Goal: Information Seeking & Learning: Learn about a topic

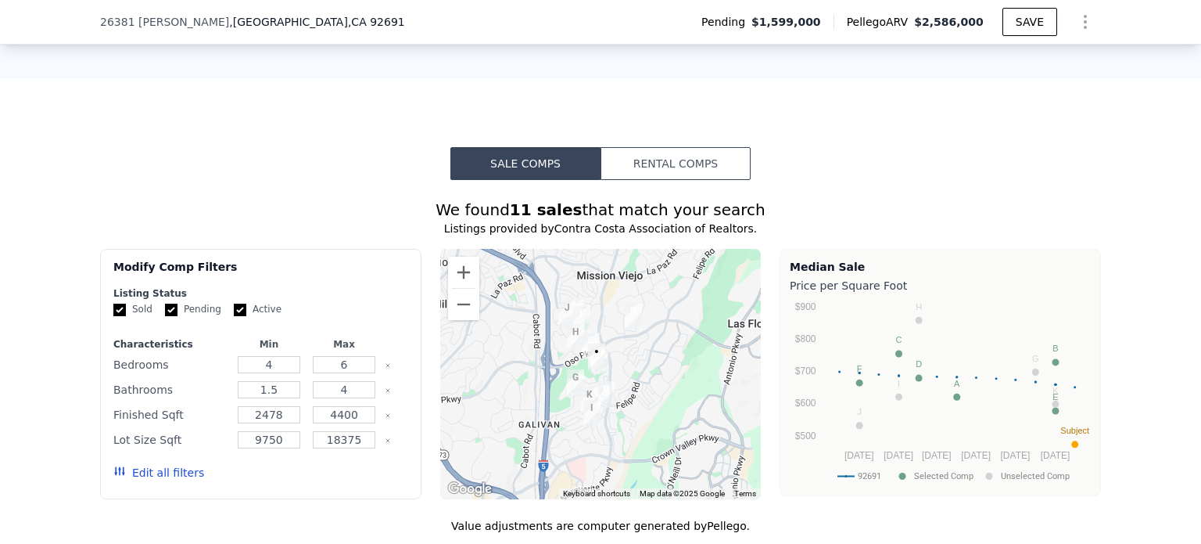
scroll to position [1245, 0]
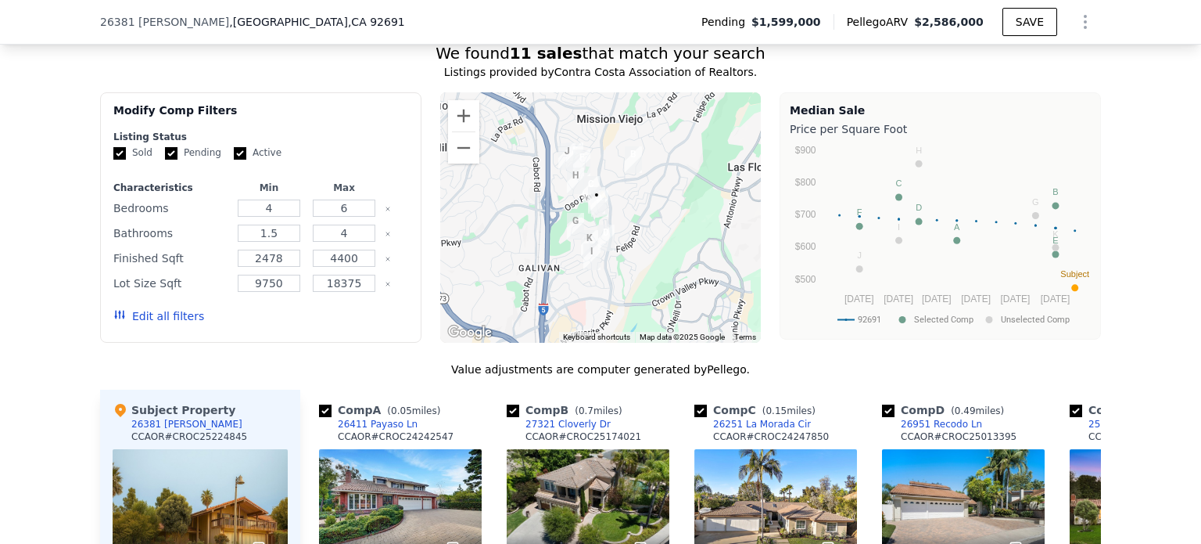
click at [599, 220] on img "26381 Amapola Ln" at bounding box center [597, 200] width 30 height 39
click at [467, 131] on button "Zoom in" at bounding box center [463, 115] width 31 height 31
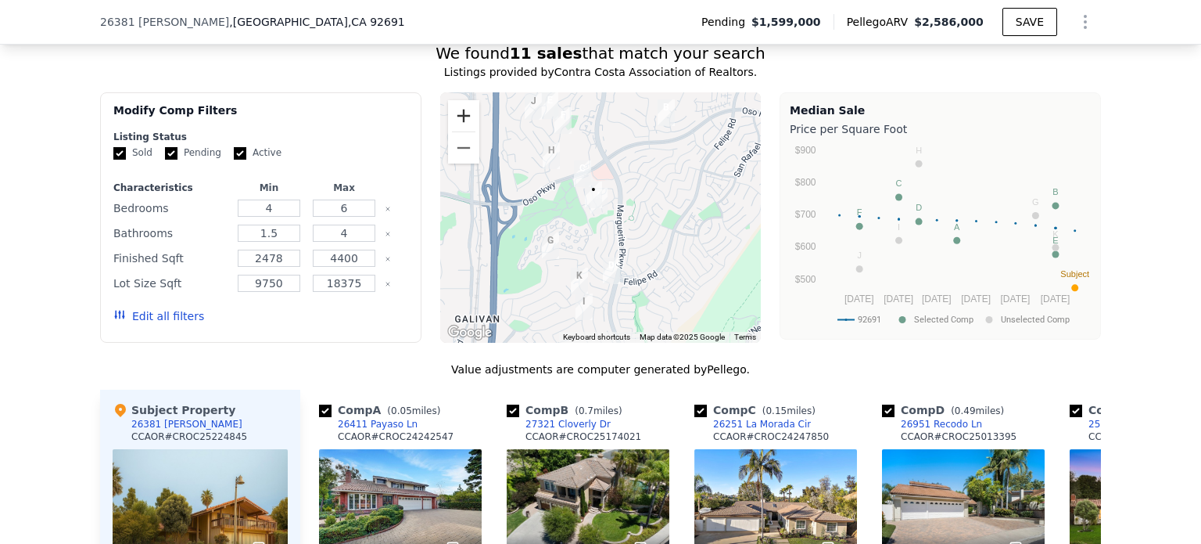
click at [458, 130] on button "Zoom in" at bounding box center [463, 115] width 31 height 31
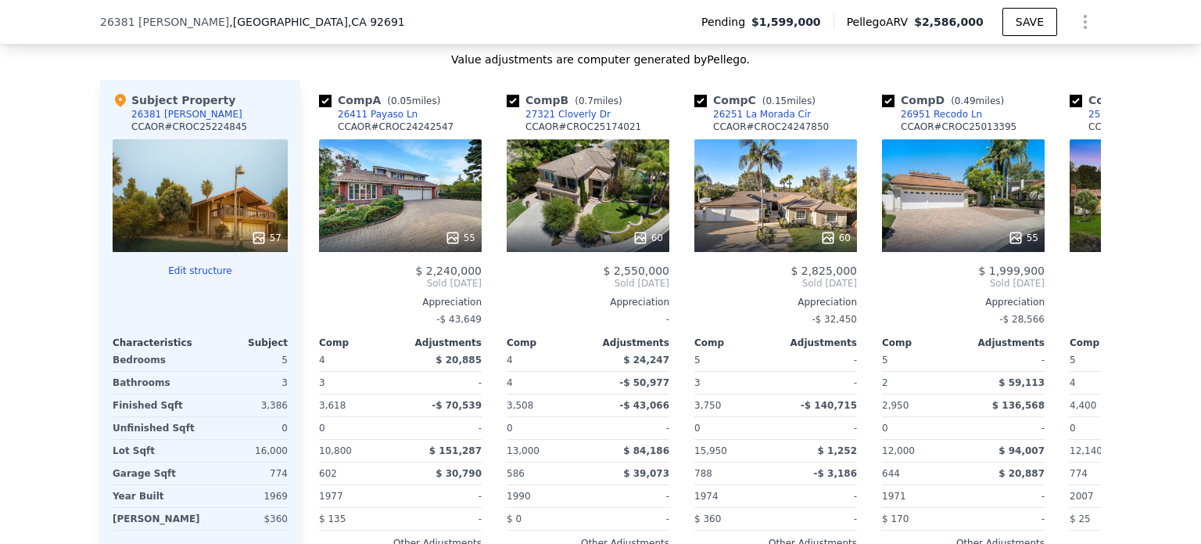
scroll to position [1558, 0]
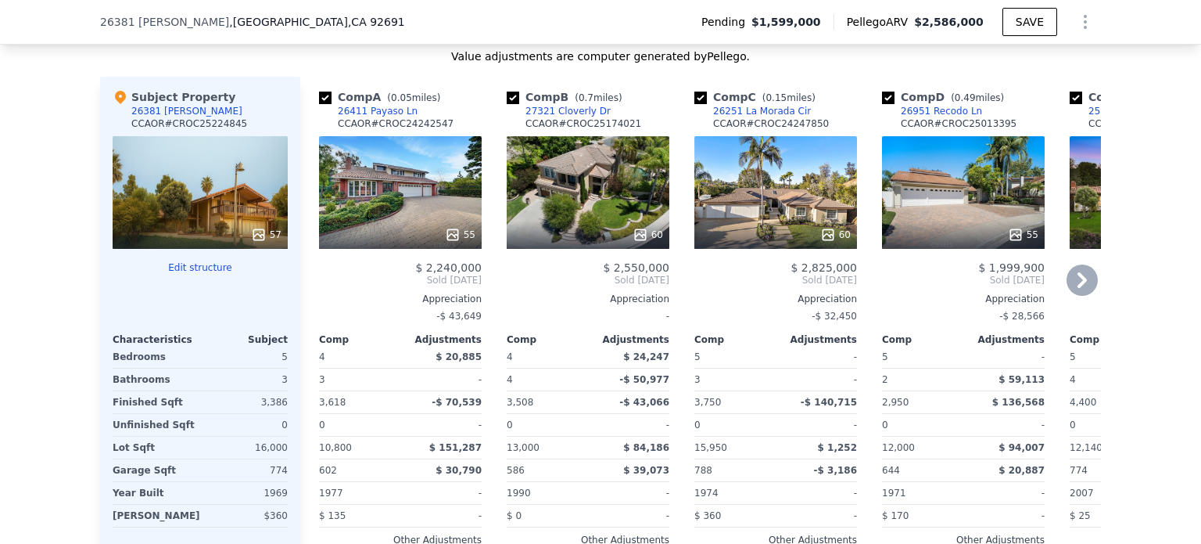
click at [785, 215] on div "60" at bounding box center [776, 192] width 163 height 113
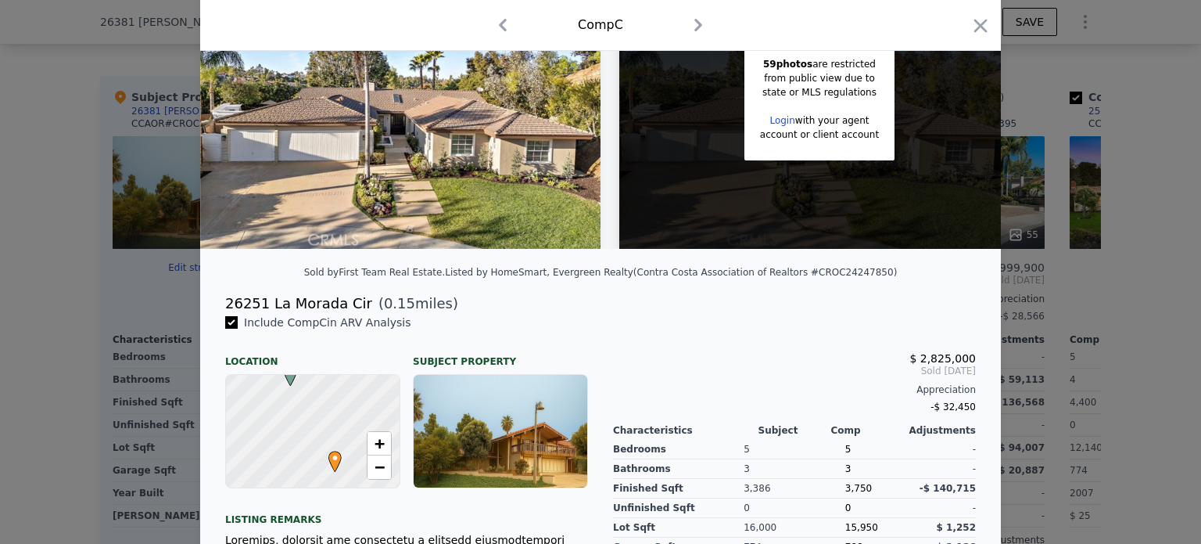
scroll to position [156, 0]
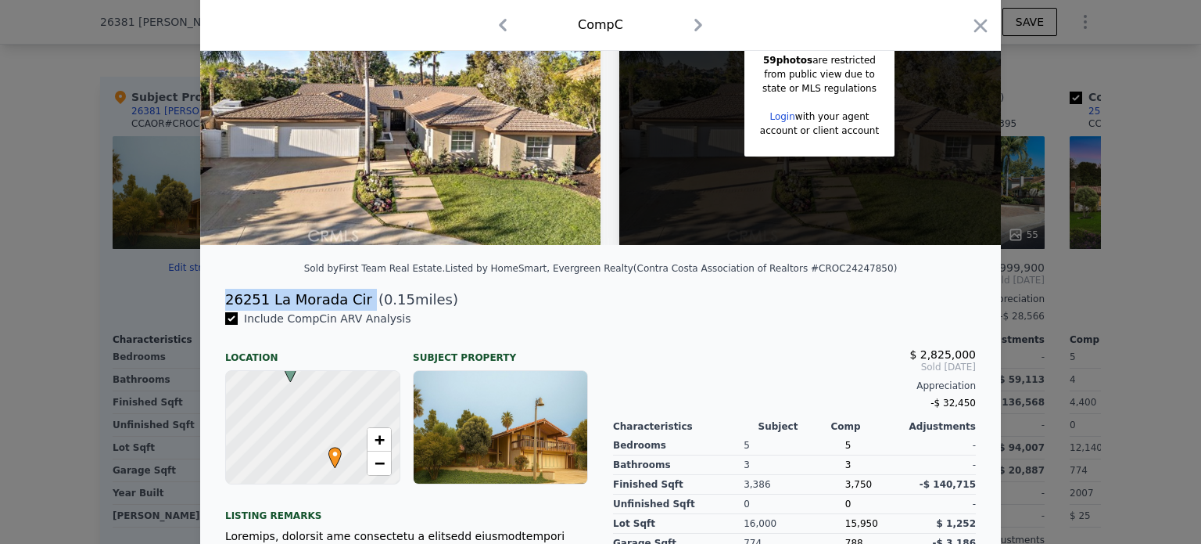
drag, startPoint x: 354, startPoint y: 313, endPoint x: 219, endPoint y: 307, distance: 134.6
click at [219, 307] on div "26251 La Morada Cir ( 0.15 miles)" at bounding box center [601, 300] width 776 height 22
copy div "26251 La Morada Cir"
click at [977, 27] on icon "button" at bounding box center [981, 26] width 22 height 22
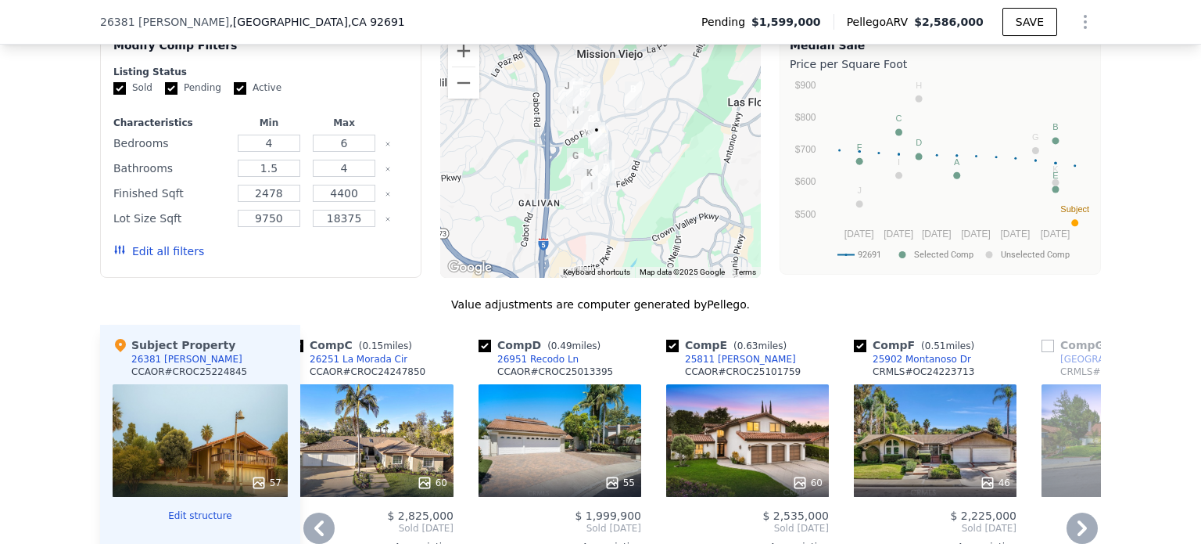
scroll to position [1480, 0]
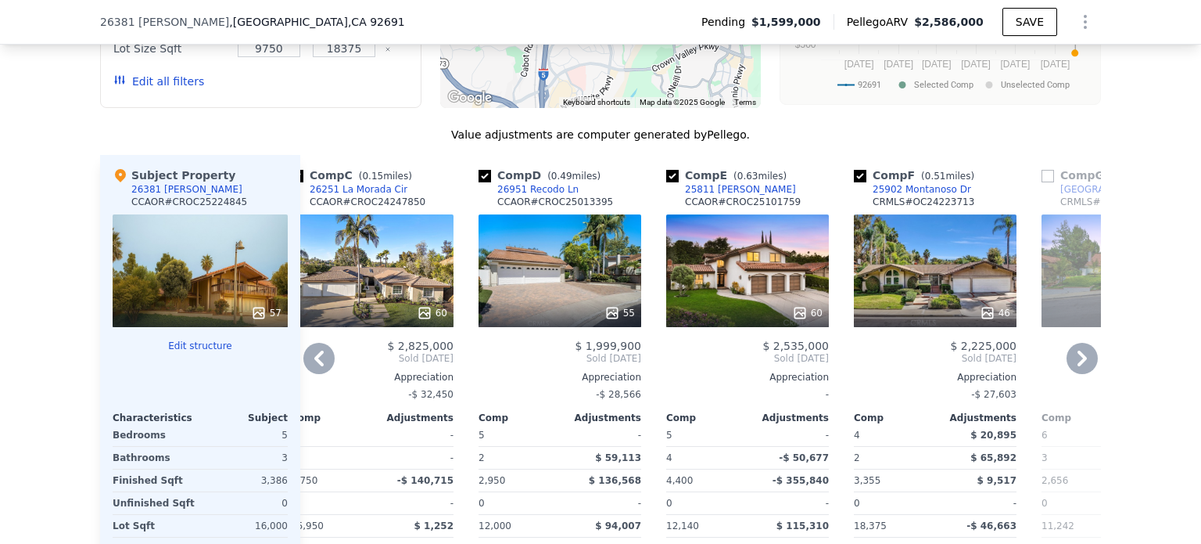
click at [1076, 367] on icon at bounding box center [1082, 358] width 31 height 31
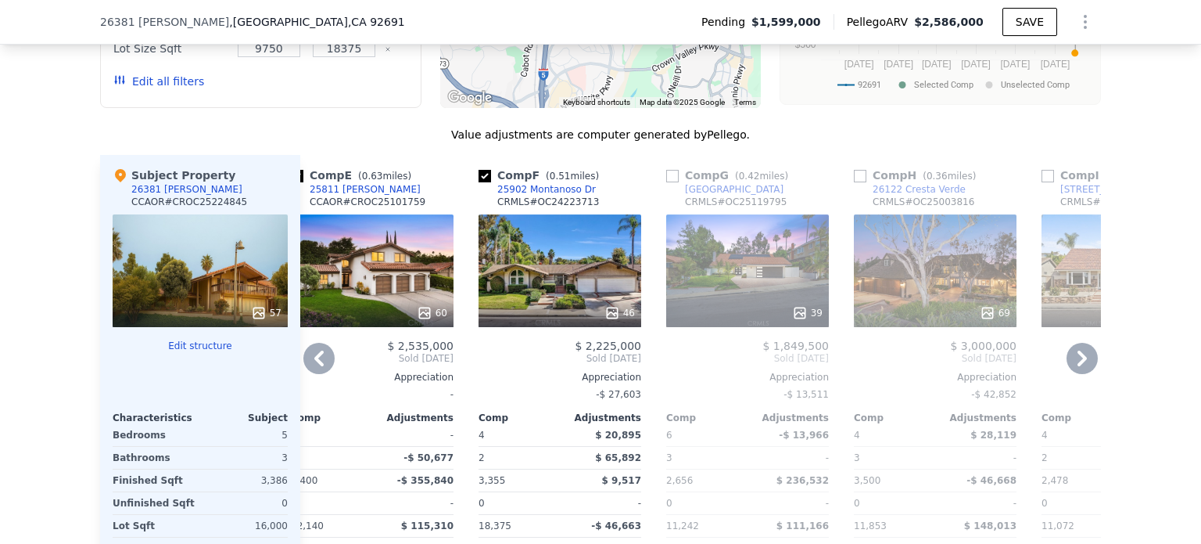
click at [935, 296] on div "69" at bounding box center [935, 270] width 163 height 113
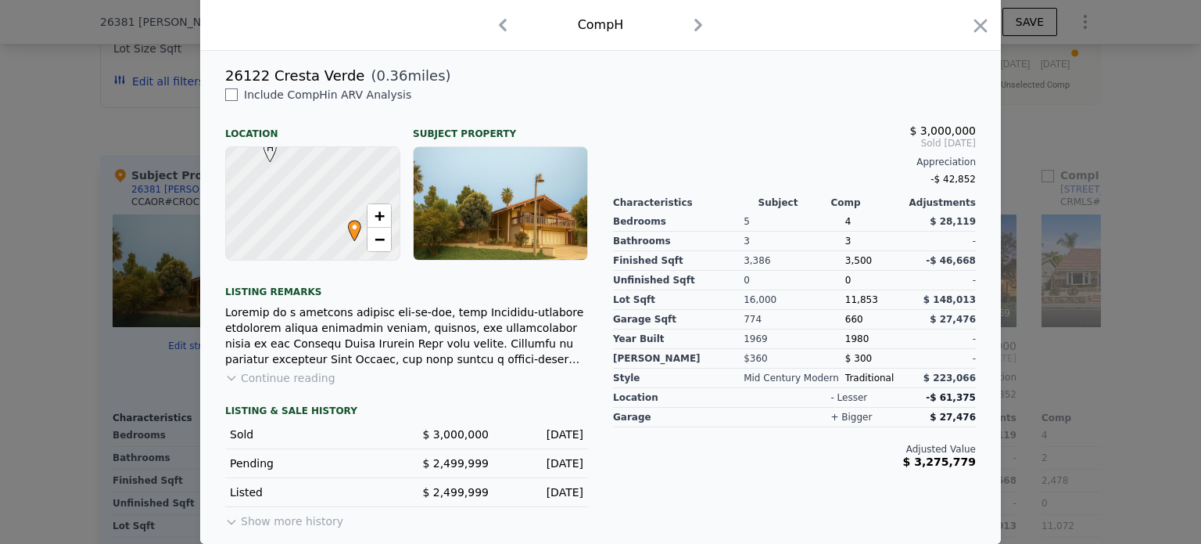
scroll to position [391, 0]
click at [307, 380] on button "Continue reading" at bounding box center [280, 378] width 110 height 16
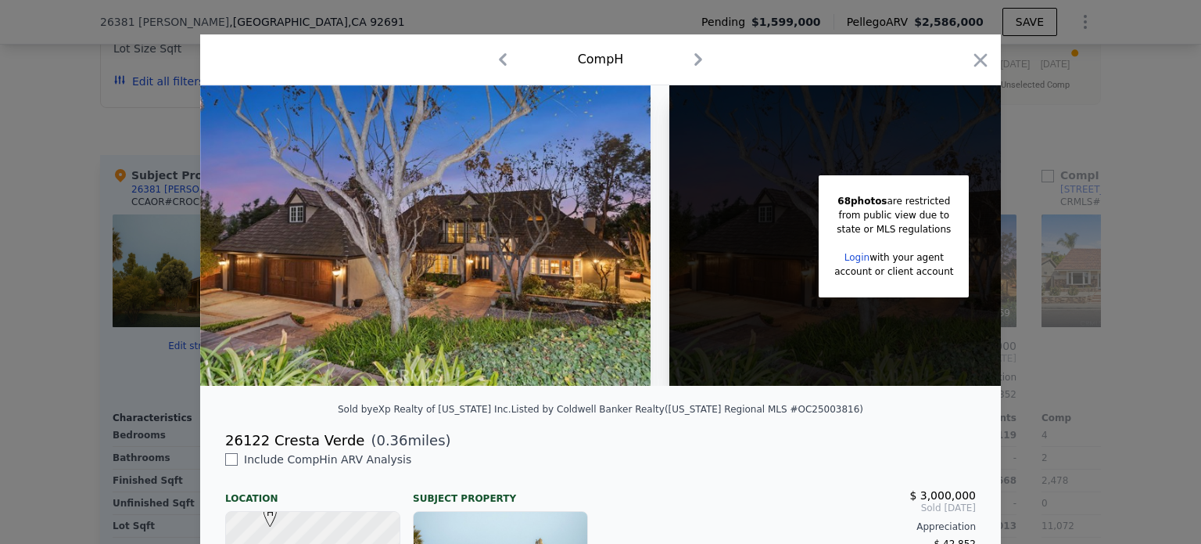
scroll to position [0, 0]
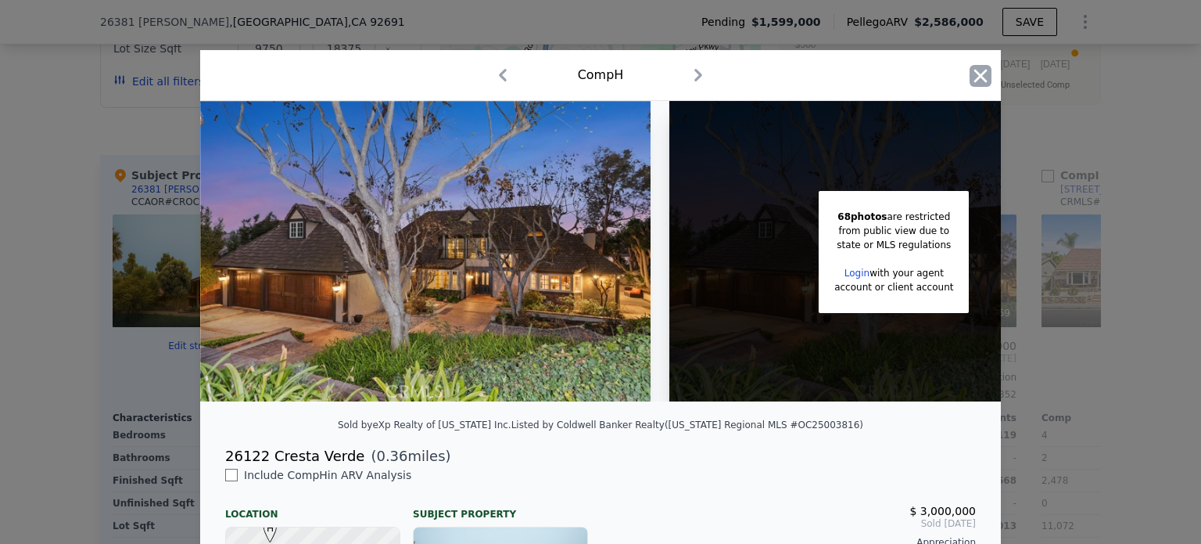
click at [976, 76] on icon "button" at bounding box center [980, 75] width 13 height 13
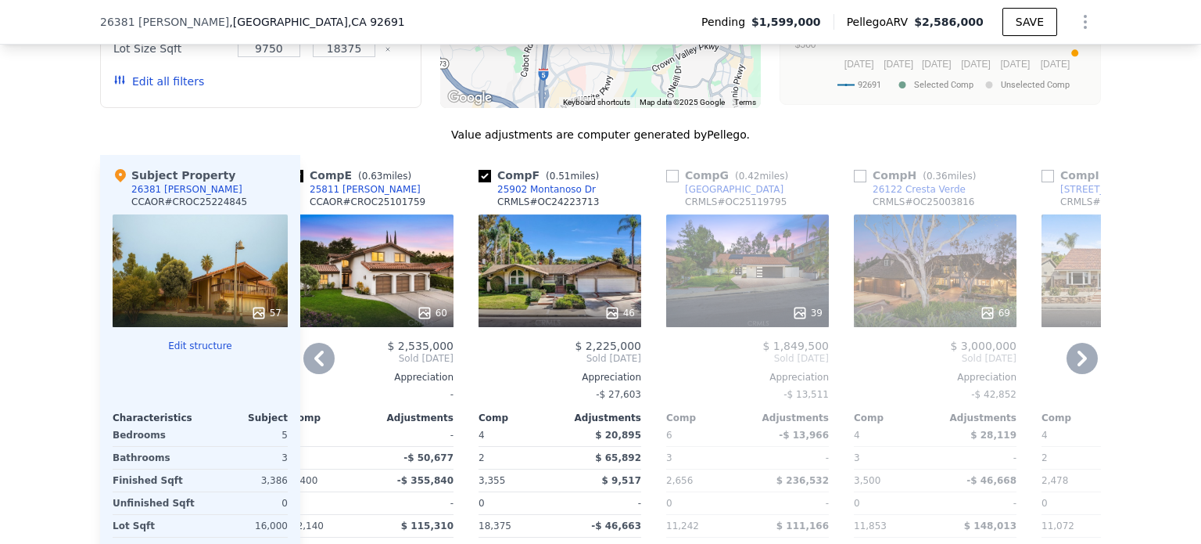
click at [1076, 362] on icon at bounding box center [1082, 358] width 31 height 31
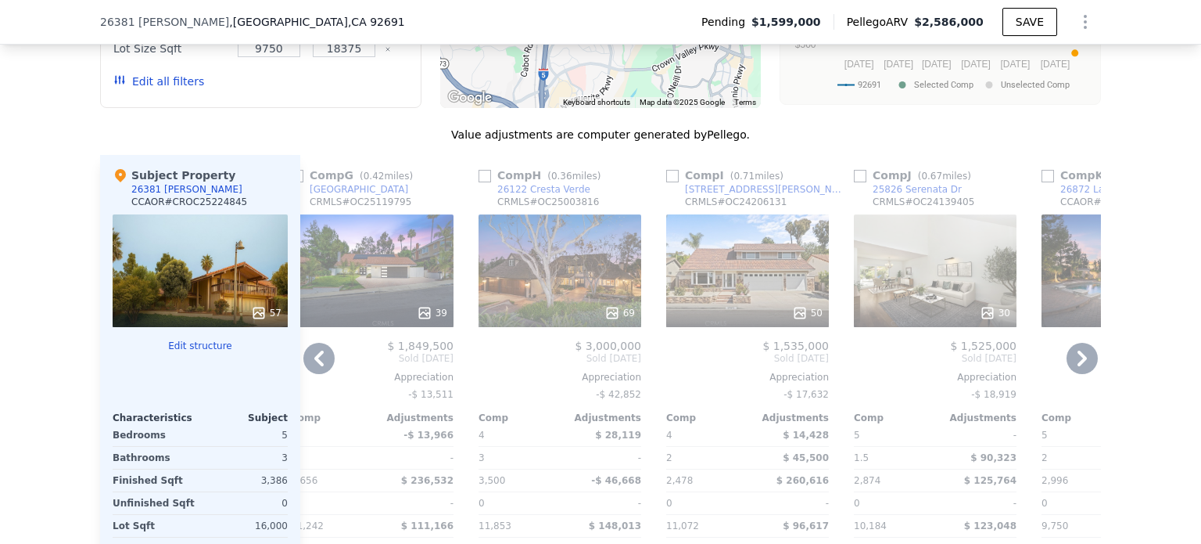
scroll to position [1245, 0]
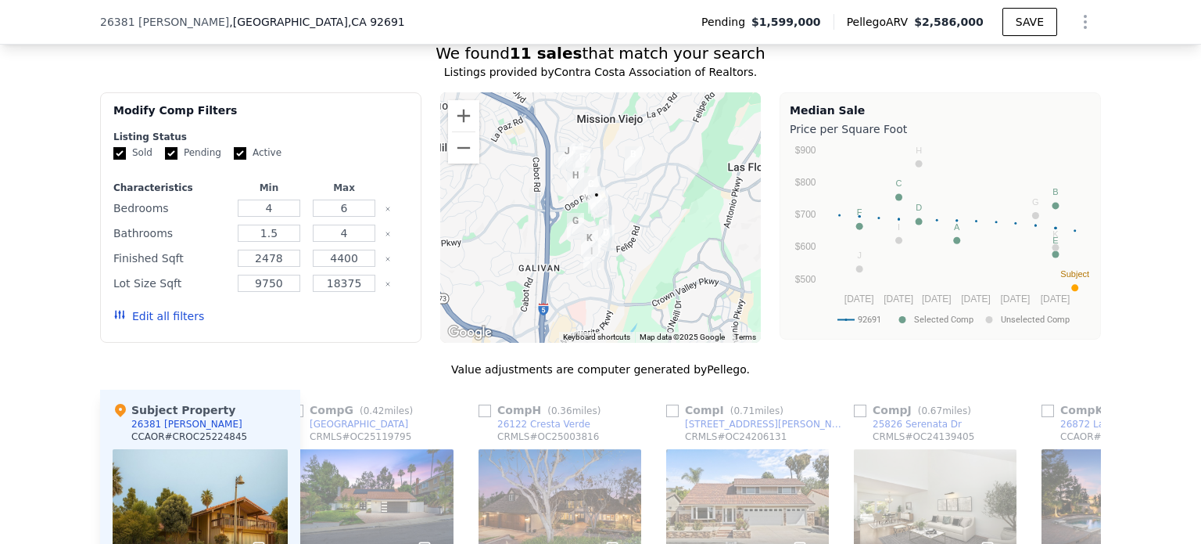
click at [620, 260] on div at bounding box center [600, 217] width 321 height 250
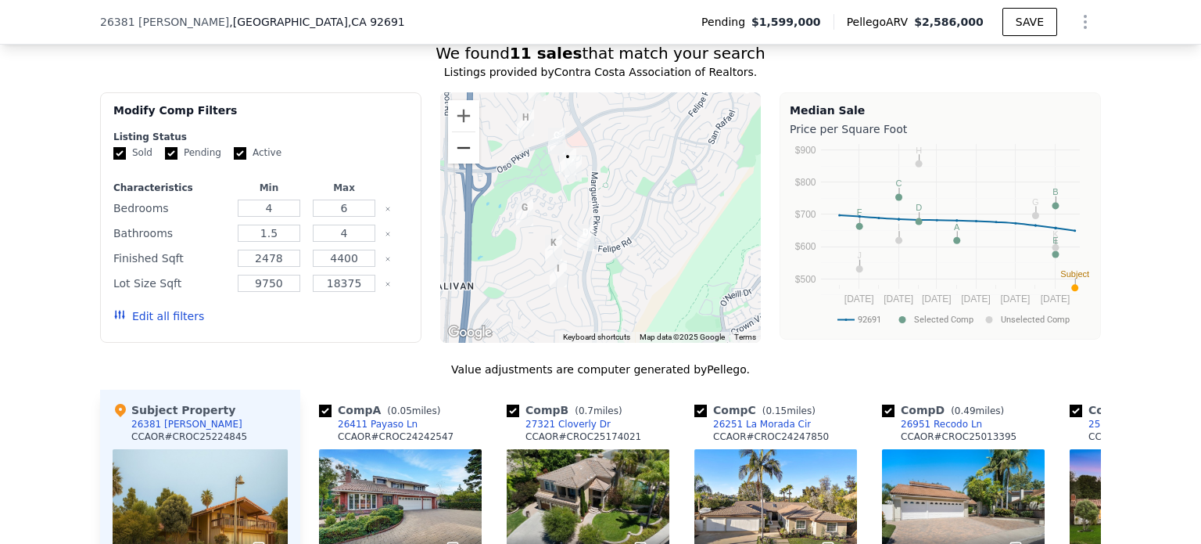
click at [460, 163] on button "Zoom out" at bounding box center [463, 147] width 31 height 31
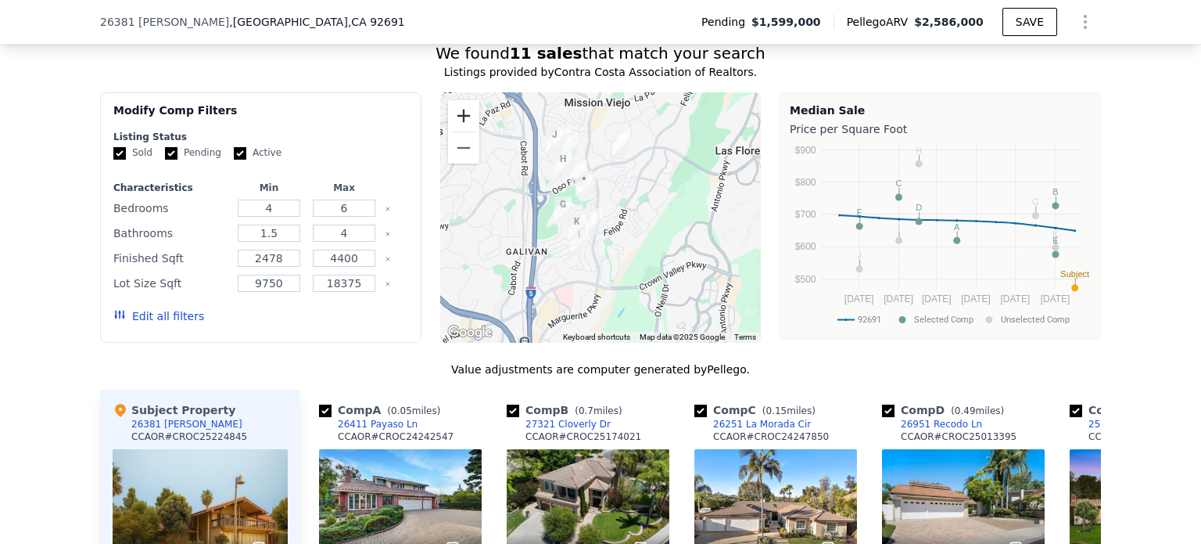
click at [458, 129] on button "Zoom in" at bounding box center [463, 115] width 31 height 31
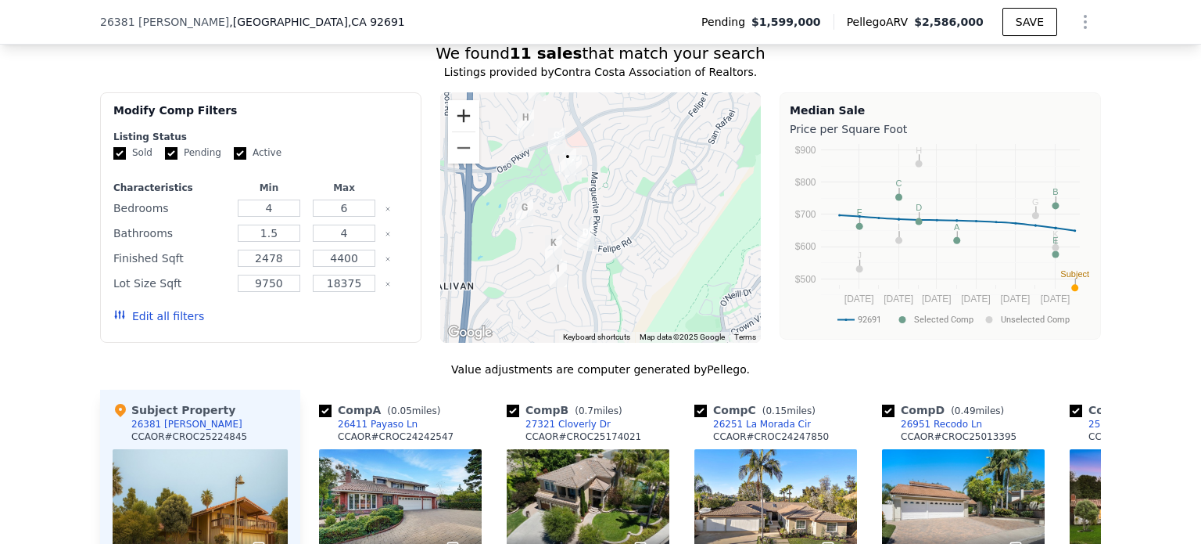
click at [458, 129] on button "Zoom in" at bounding box center [463, 115] width 31 height 31
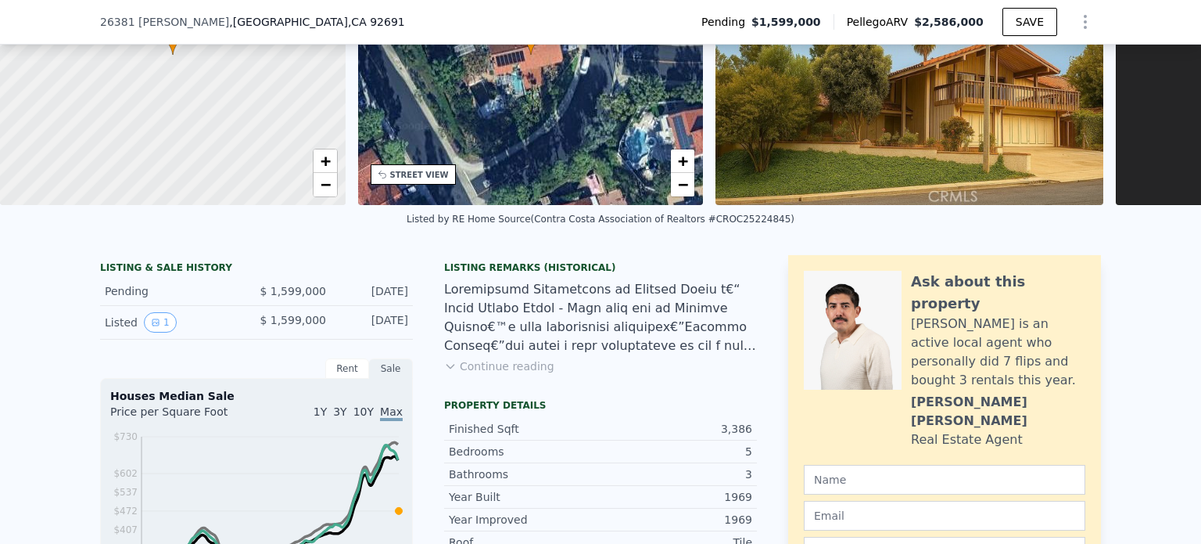
scroll to position [5, 0]
